Goal: Transaction & Acquisition: Purchase product/service

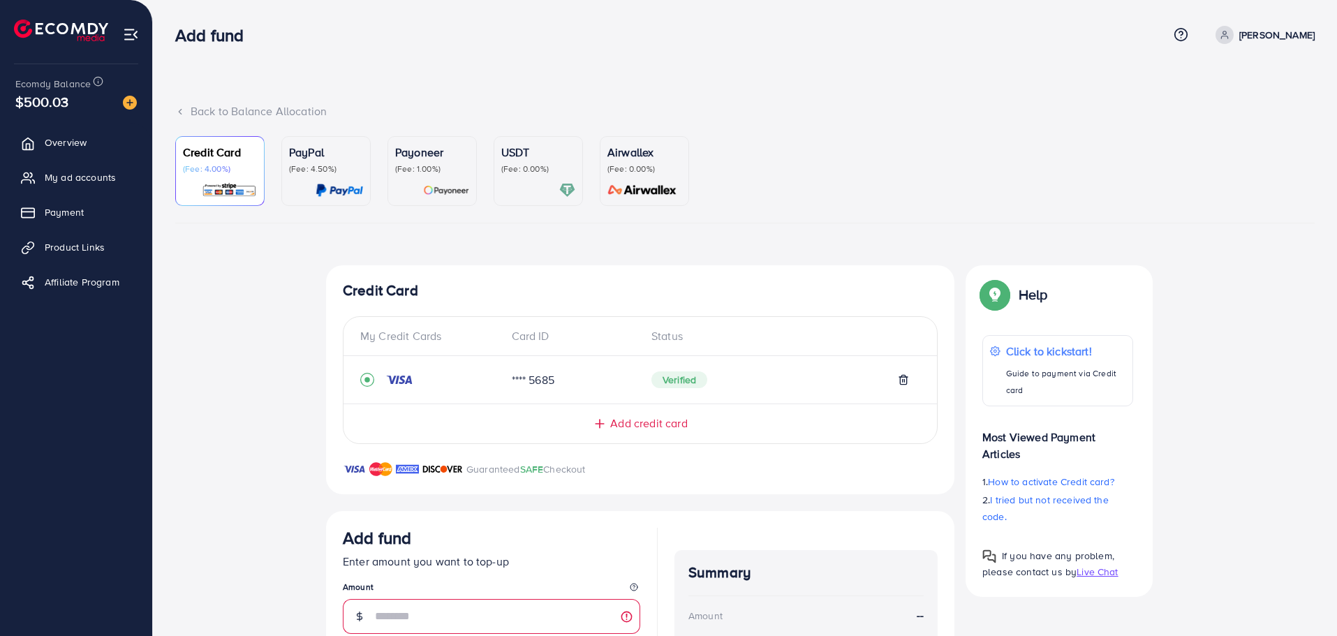
click at [506, 176] on div "USDT (Fee: 0.00%)" at bounding box center [538, 171] width 74 height 54
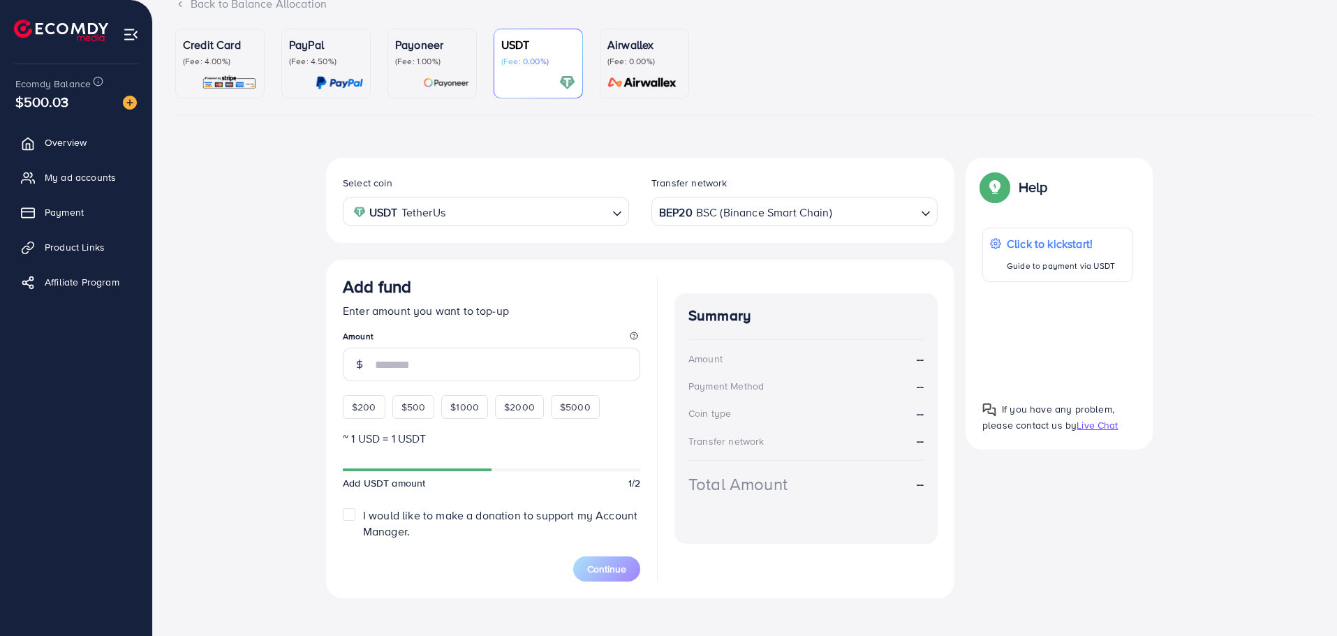
scroll to position [116, 0]
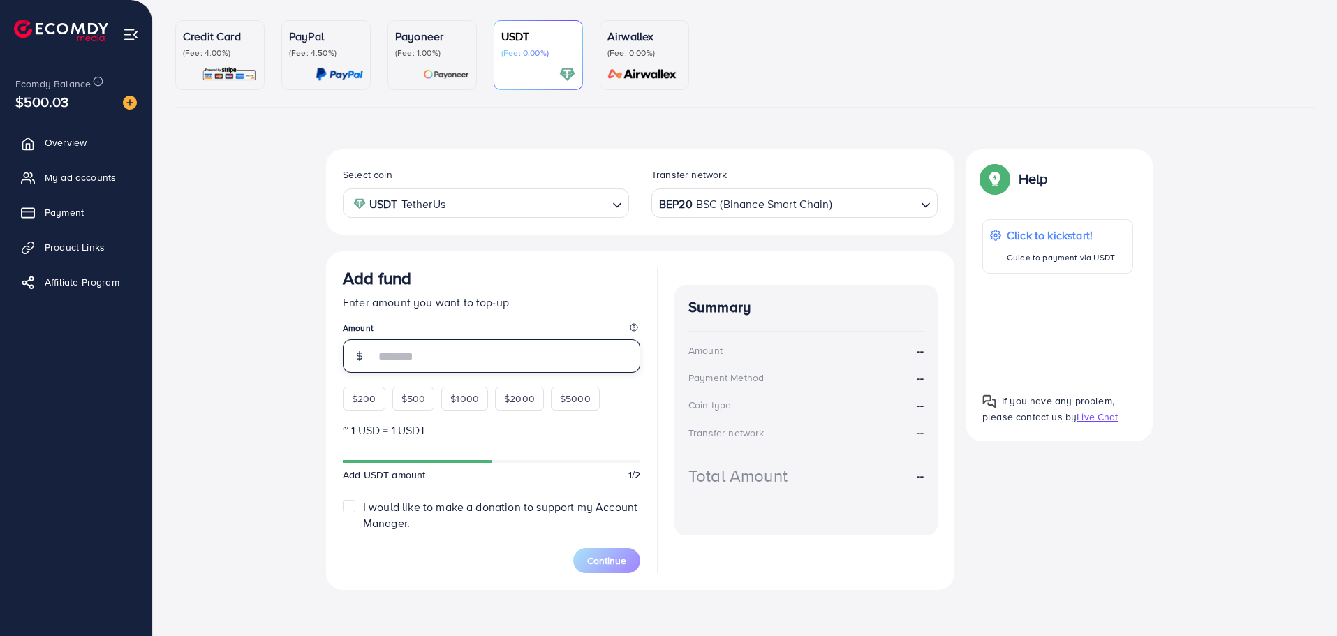
click at [540, 355] on input "number" at bounding box center [507, 356] width 265 height 34
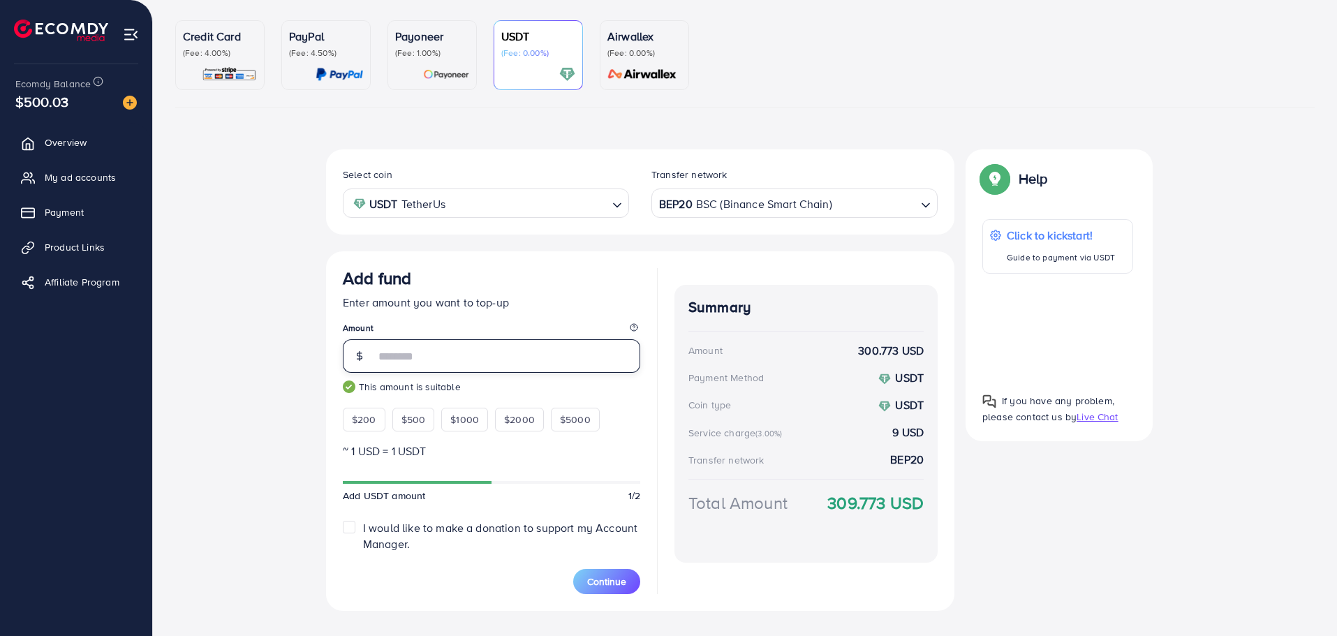
scroll to position [141, 0]
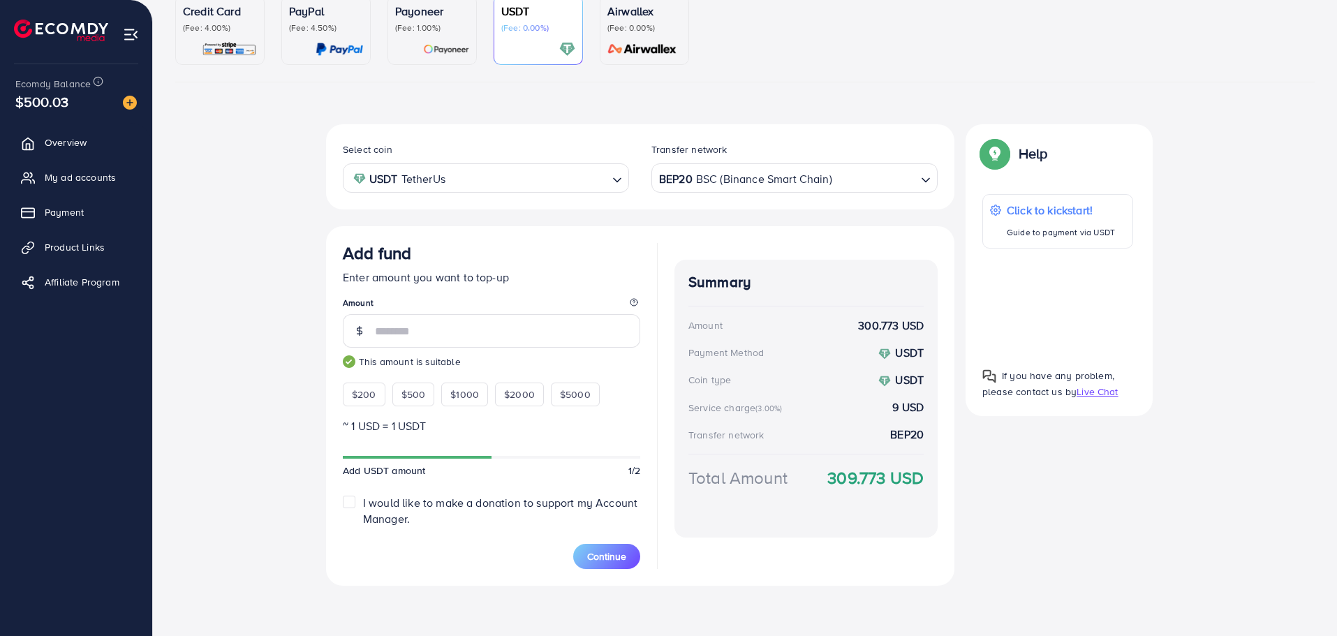
click at [363, 501] on label "I would like to make a donation to support my Account Manager." at bounding box center [501, 511] width 277 height 32
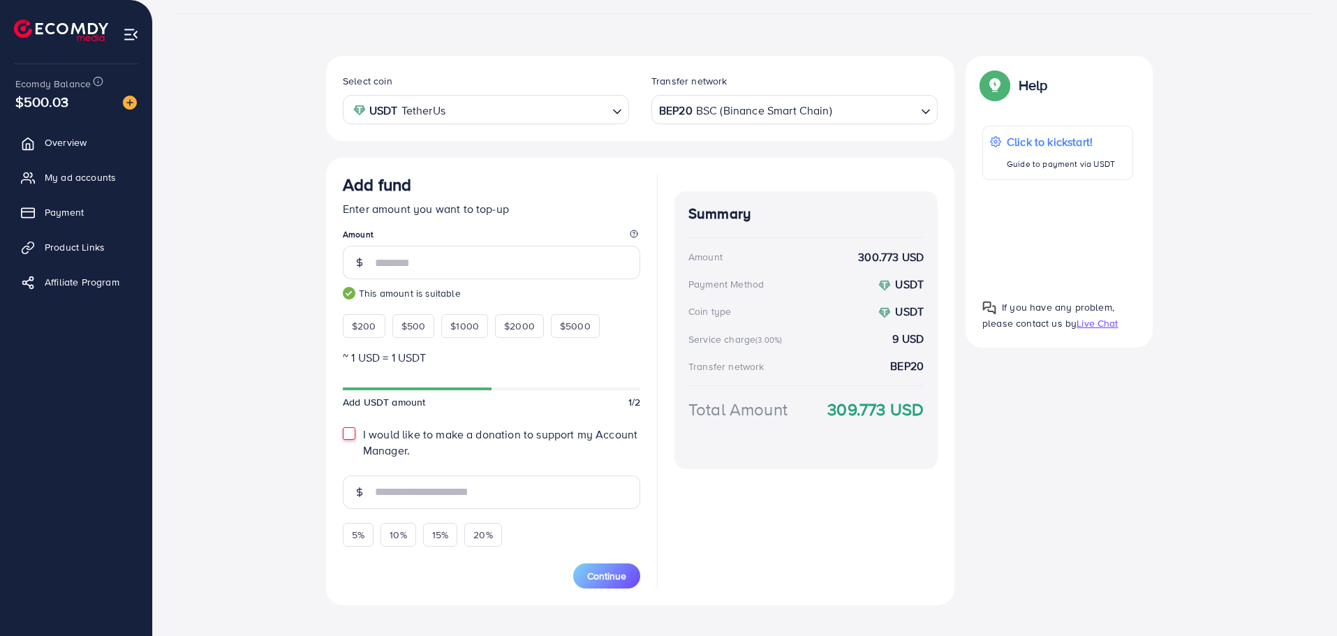
scroll to position [229, 0]
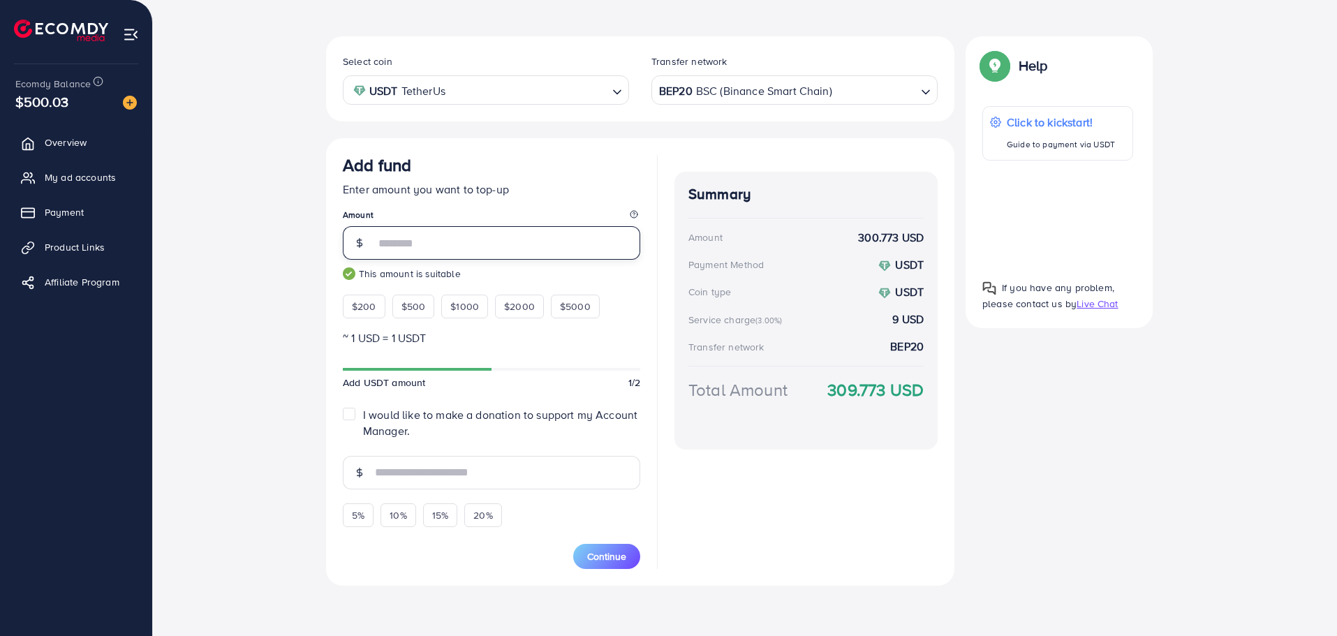
click at [427, 235] on input "***" at bounding box center [507, 243] width 265 height 34
type input "*"
type input "***"
click at [363, 415] on label "I would like to make a donation to support my Account Manager." at bounding box center [501, 423] width 277 height 32
type input "*"
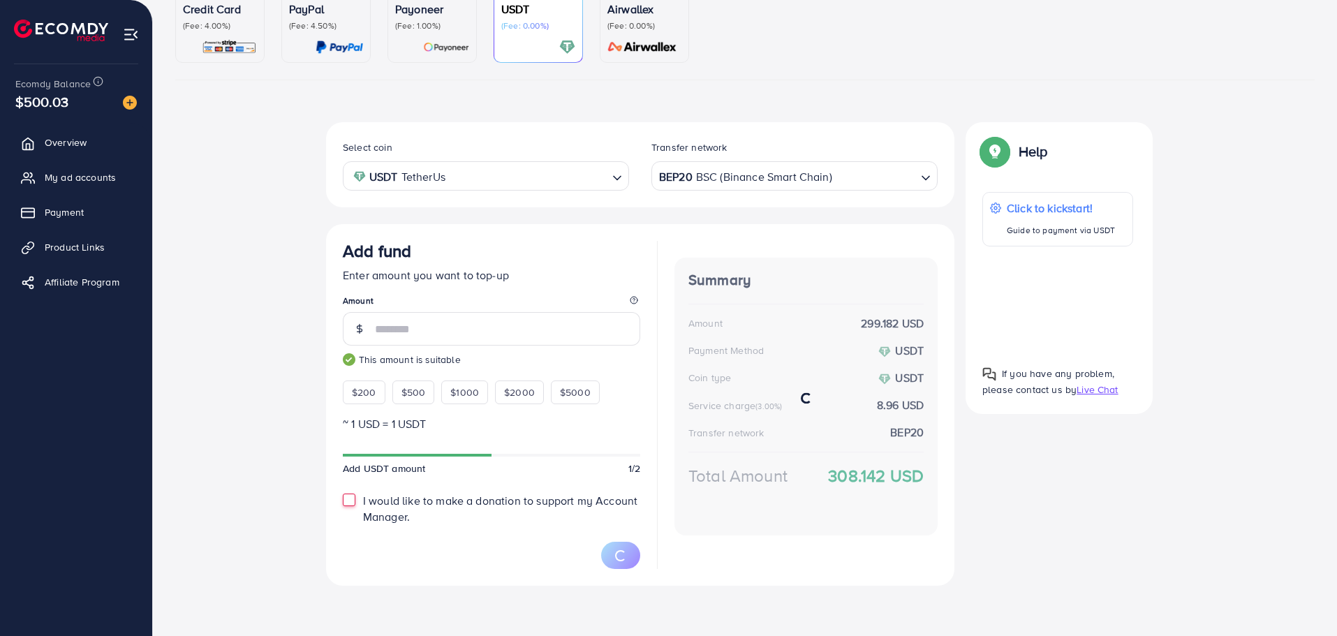
scroll to position [141, 0]
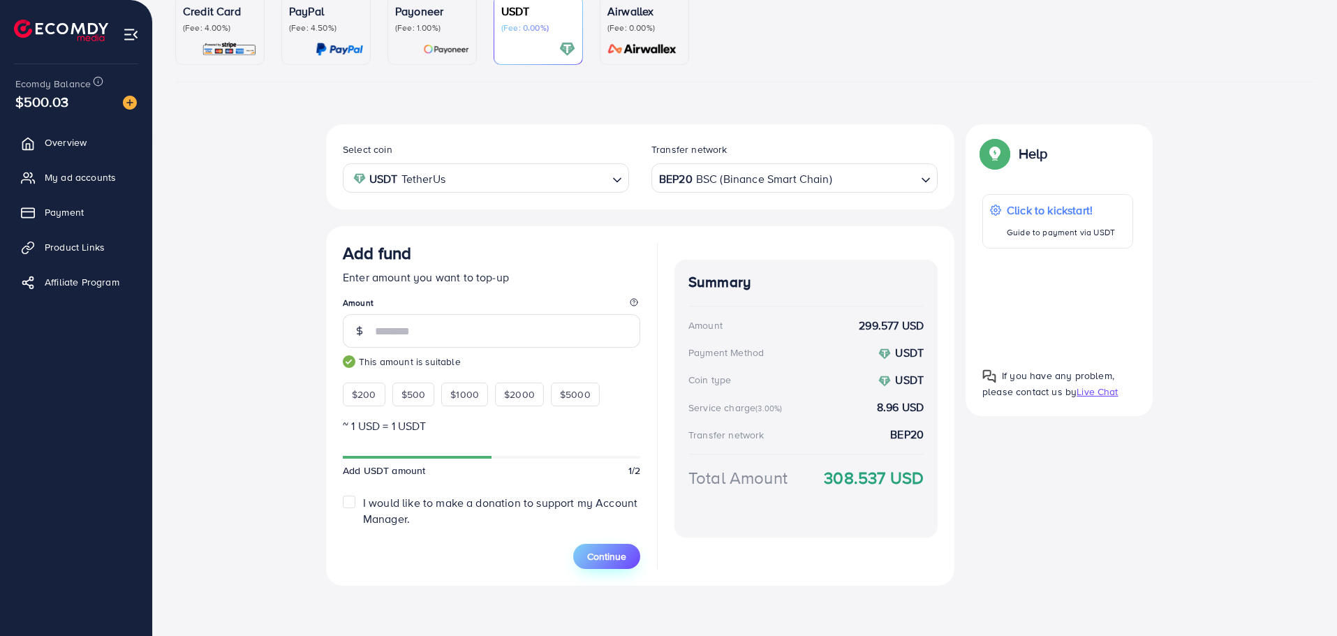
click at [605, 549] on span "Continue" at bounding box center [606, 556] width 39 height 14
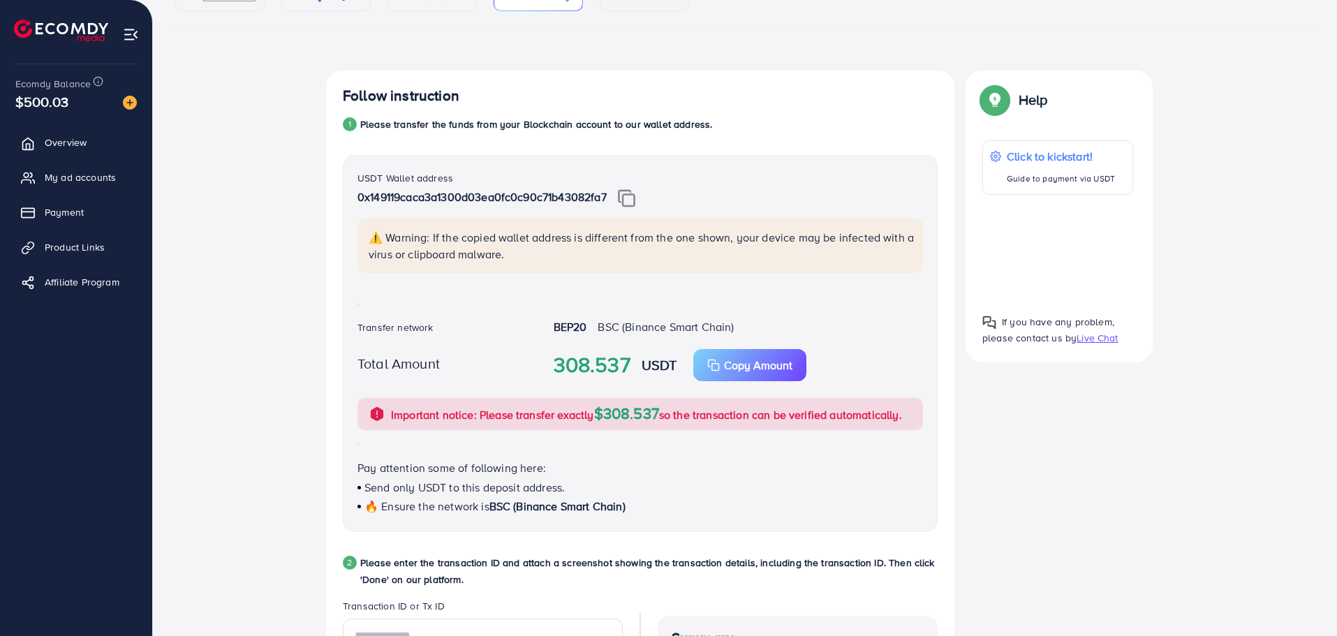
scroll to position [191, 0]
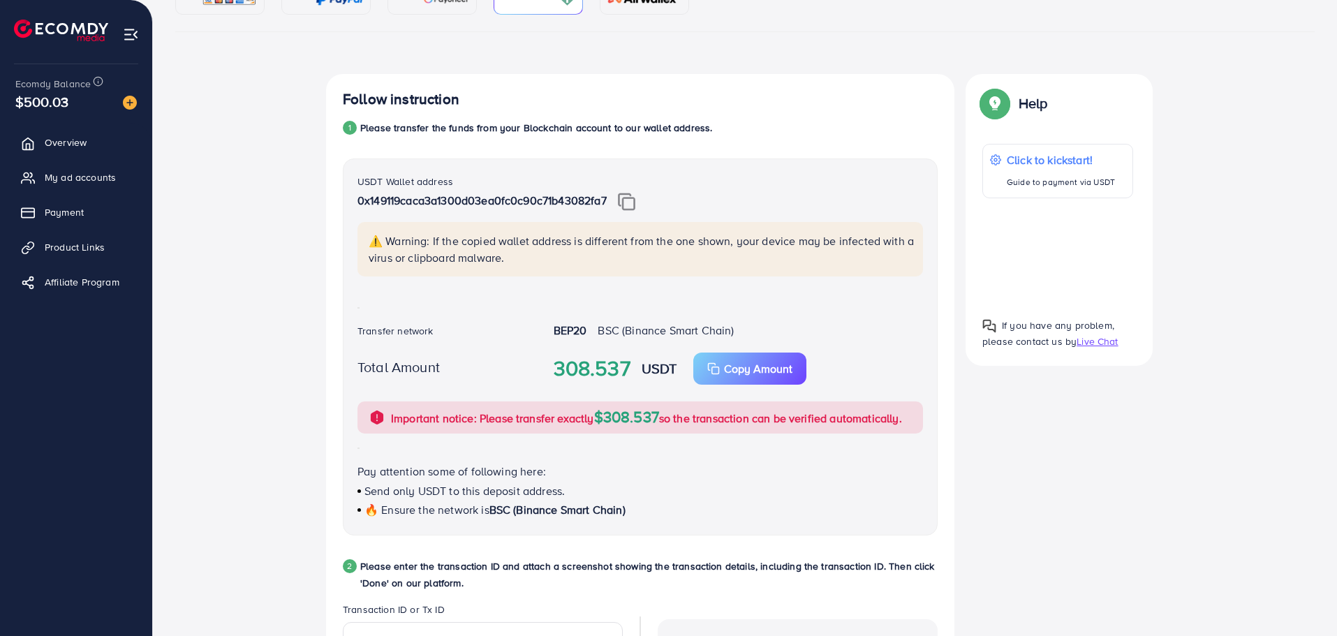
click at [628, 209] on img at bounding box center [626, 202] width 17 height 18
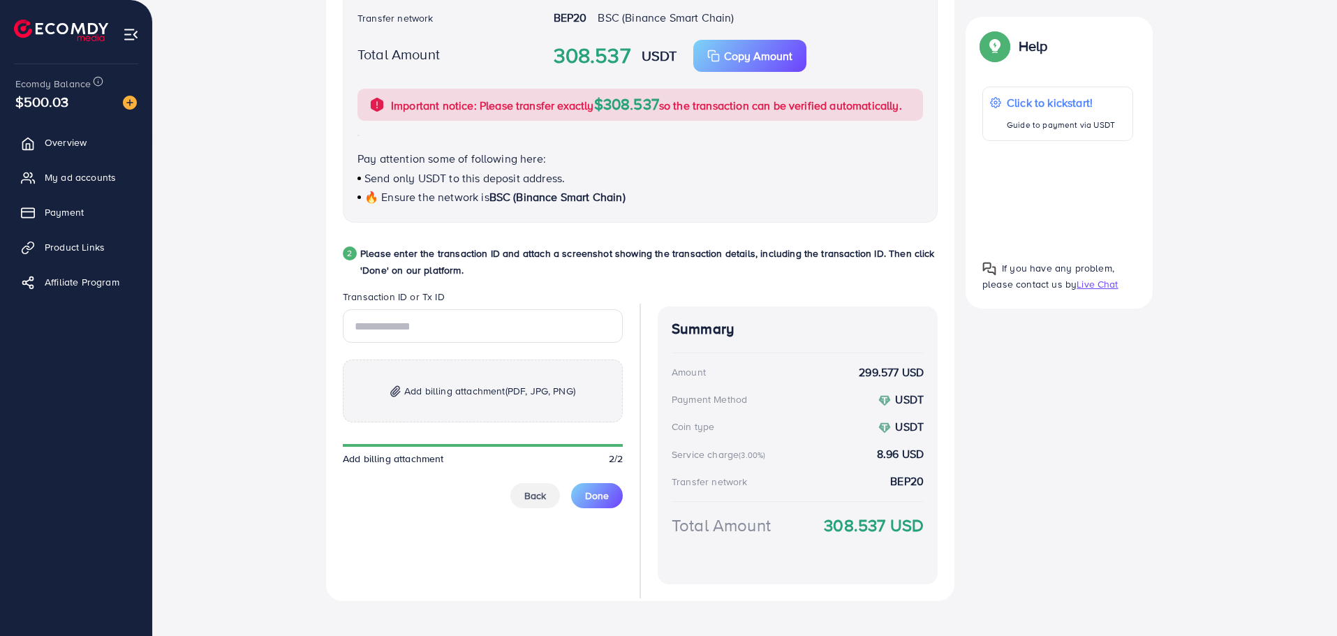
scroll to position [505, 0]
click at [516, 313] on input "text" at bounding box center [483, 326] width 280 height 34
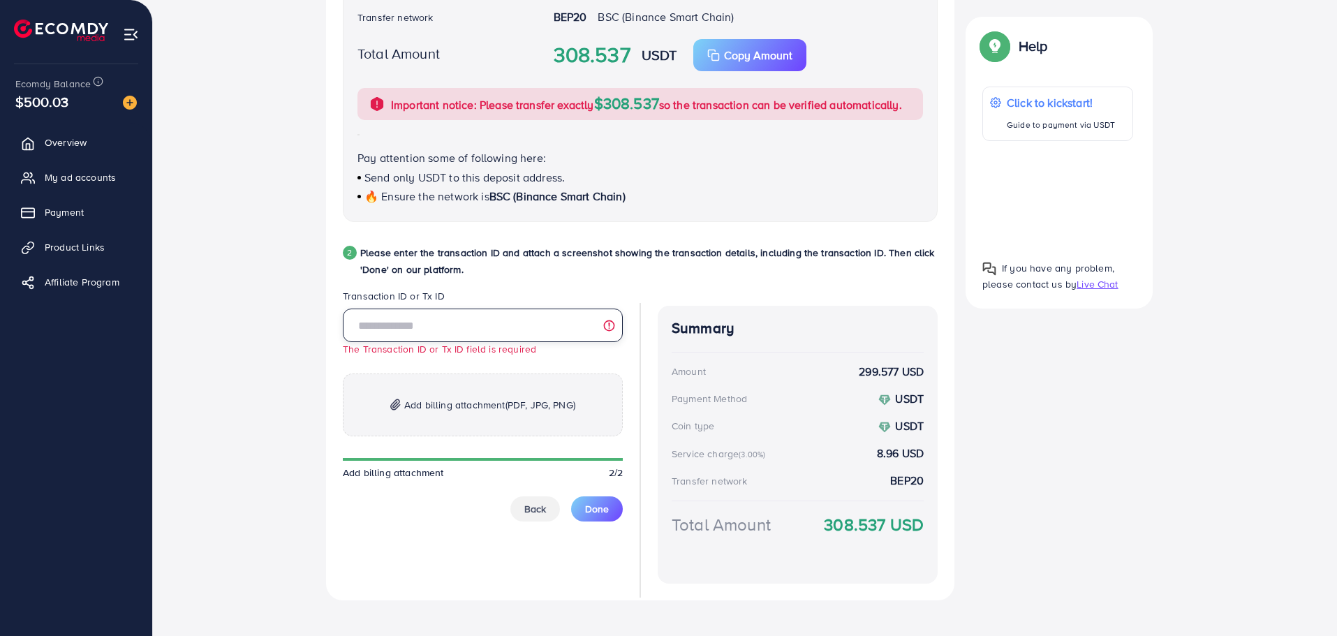
paste input "**********"
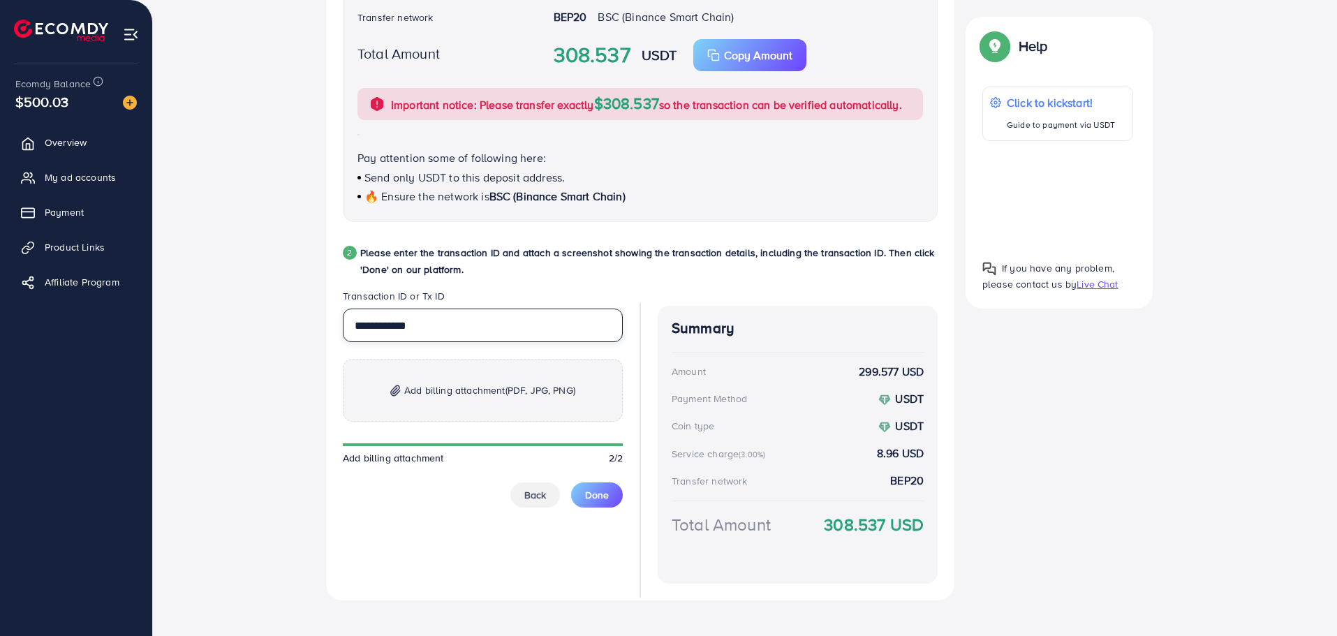
type input "**********"
click at [448, 390] on span "Add billing attachment (PDF, JPG, PNG)" at bounding box center [489, 390] width 171 height 17
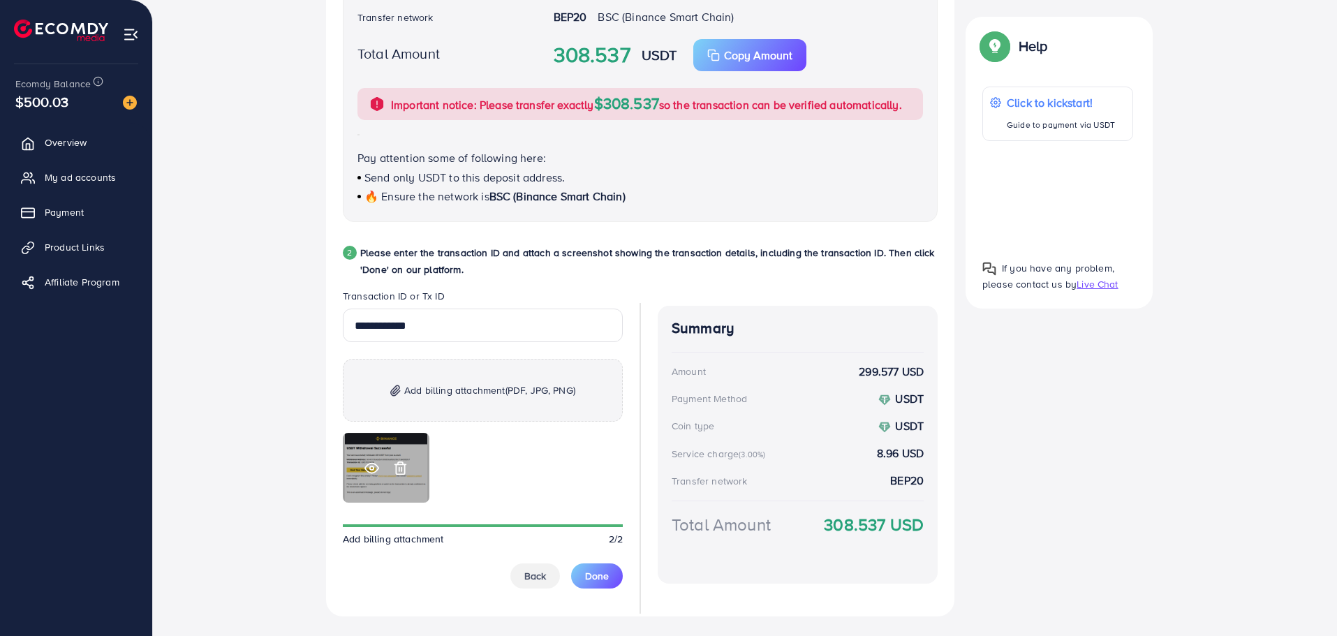
click at [371, 471] on icon at bounding box center [371, 468] width 15 height 15
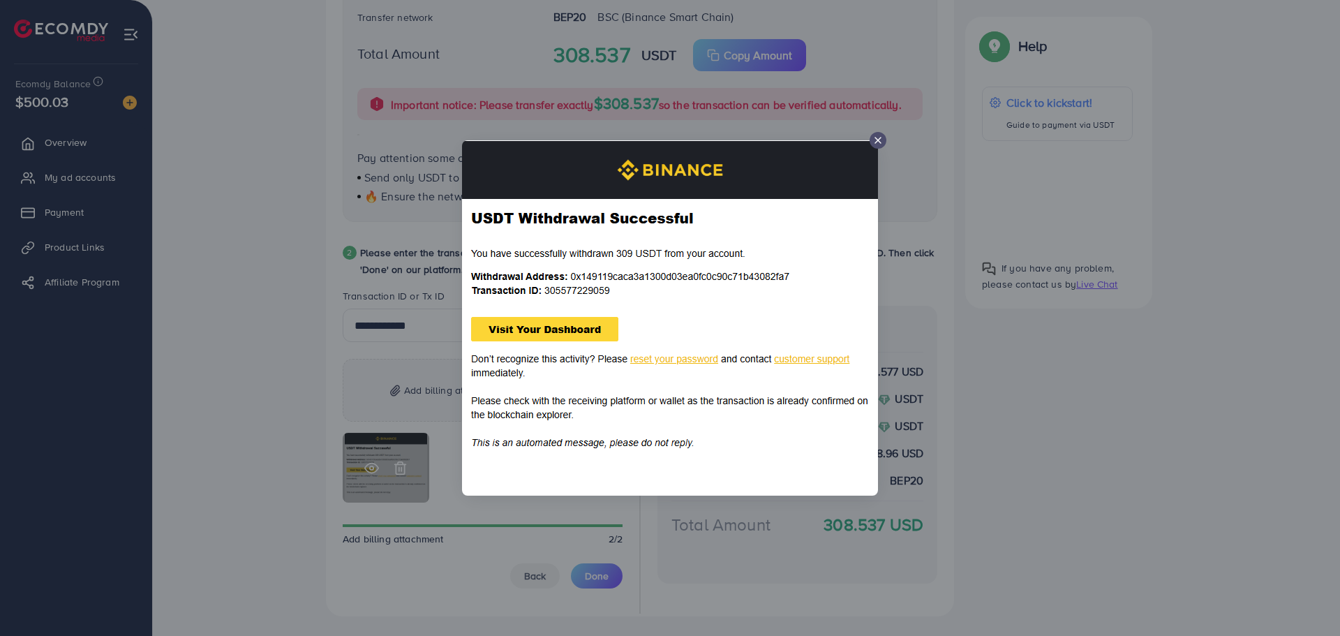
click at [371, 471] on div at bounding box center [670, 318] width 1340 height 636
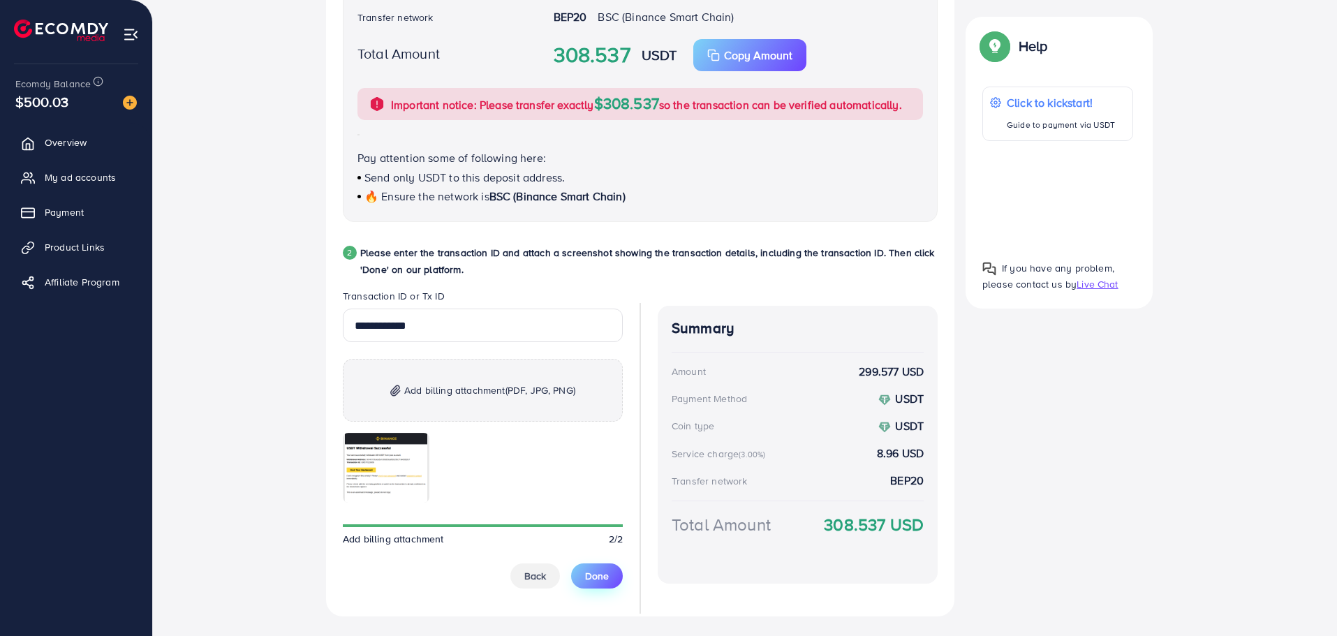
click at [594, 574] on span "Done" at bounding box center [597, 576] width 24 height 14
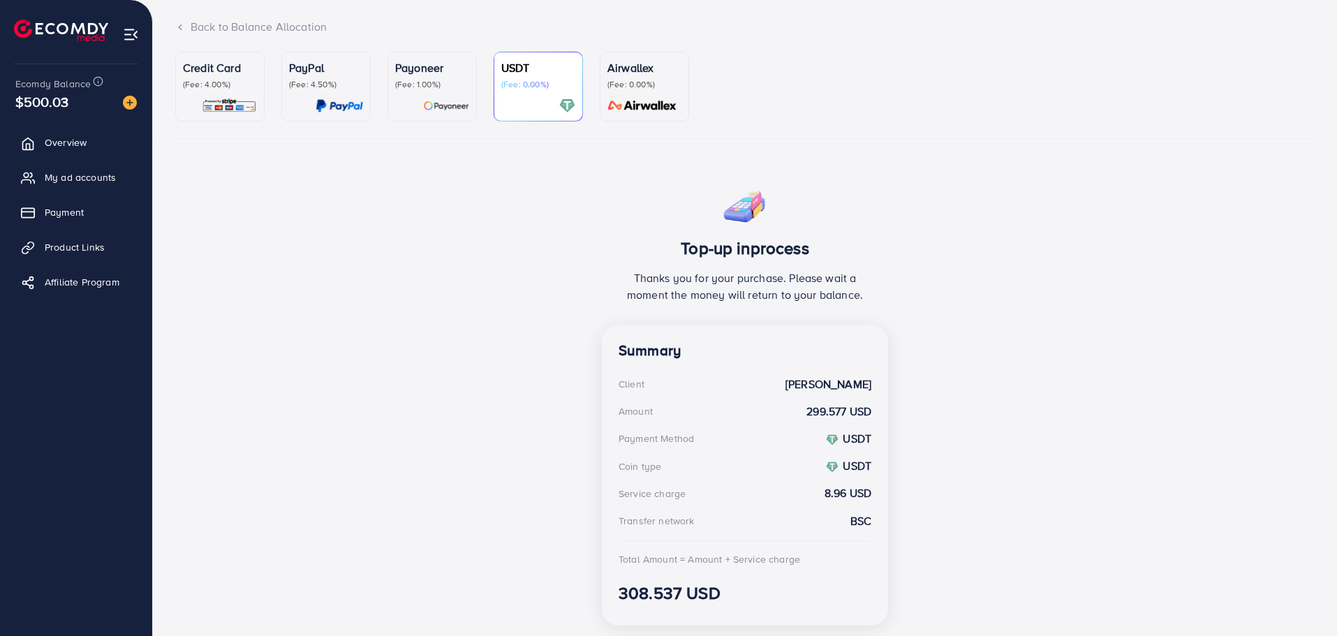
scroll to position [3, 0]
